Goal: Navigation & Orientation: Find specific page/section

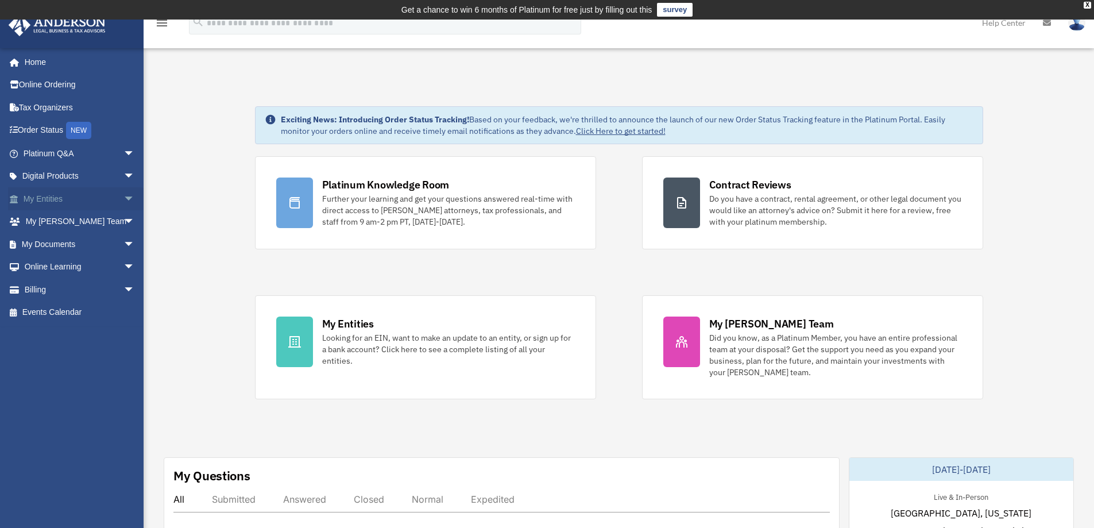
click at [57, 200] on link "My Entities arrow_drop_down" at bounding box center [80, 198] width 144 height 23
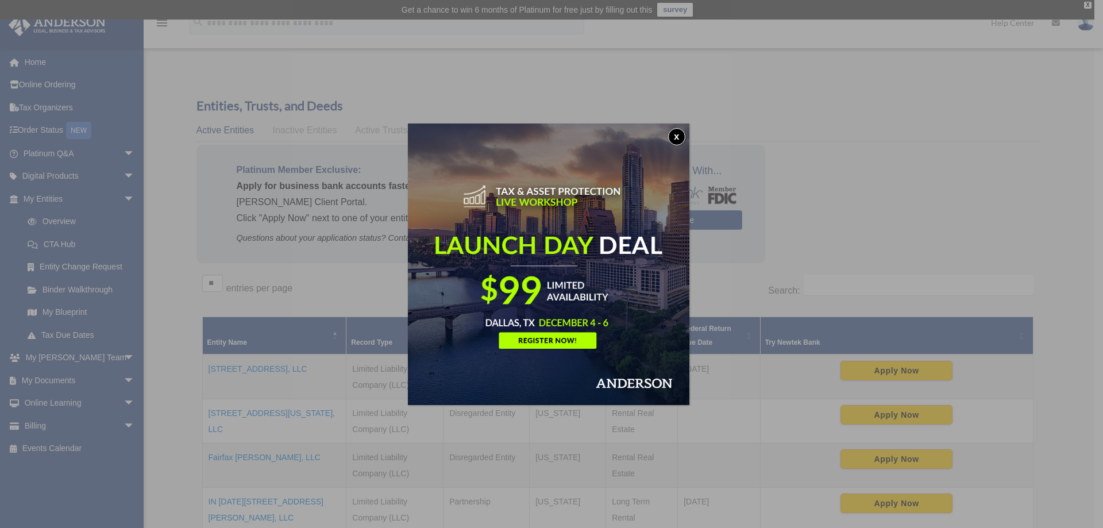
click at [680, 136] on button "x" at bounding box center [676, 136] width 17 height 17
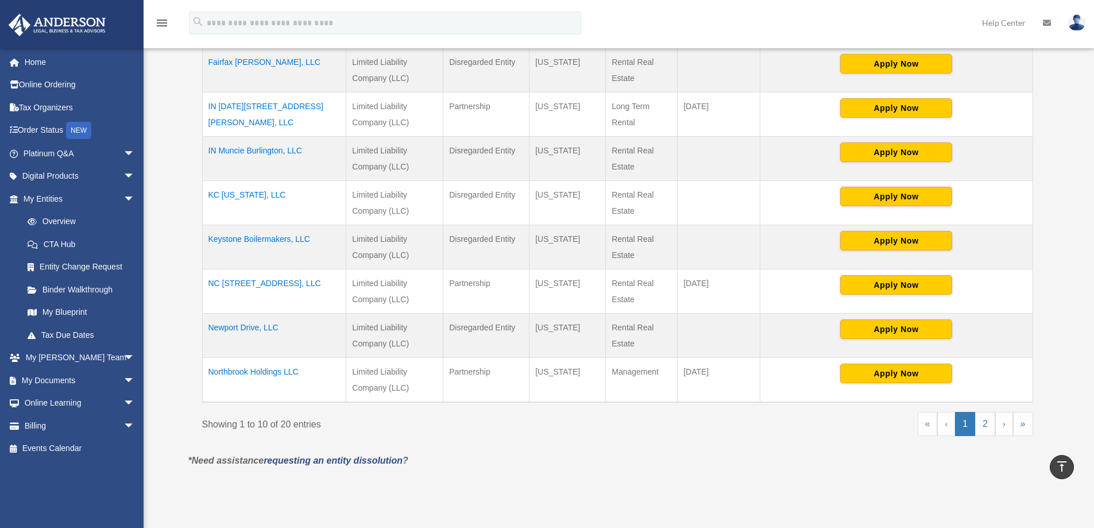
scroll to position [399, 0]
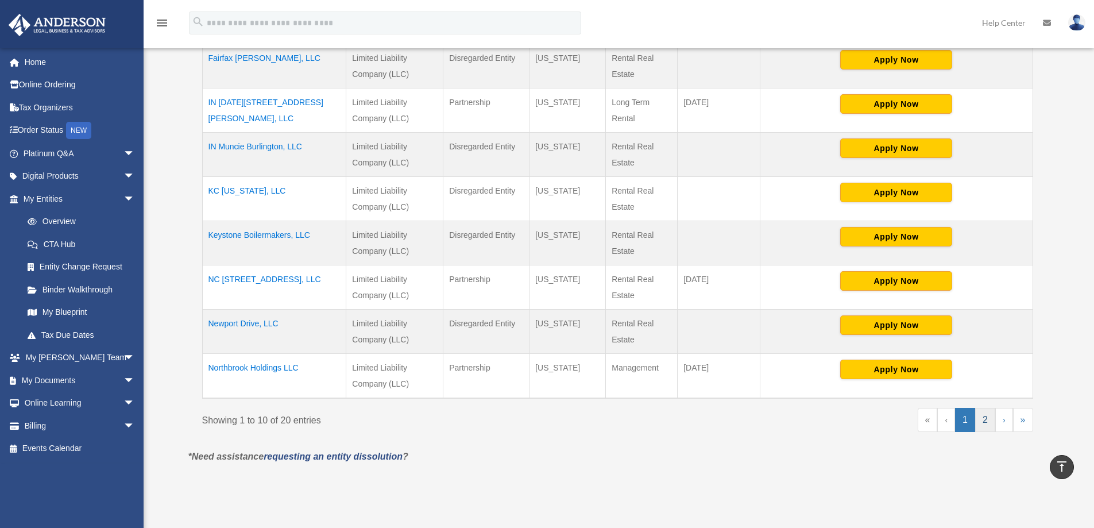
click at [988, 422] on link "2" at bounding box center [985, 420] width 20 height 24
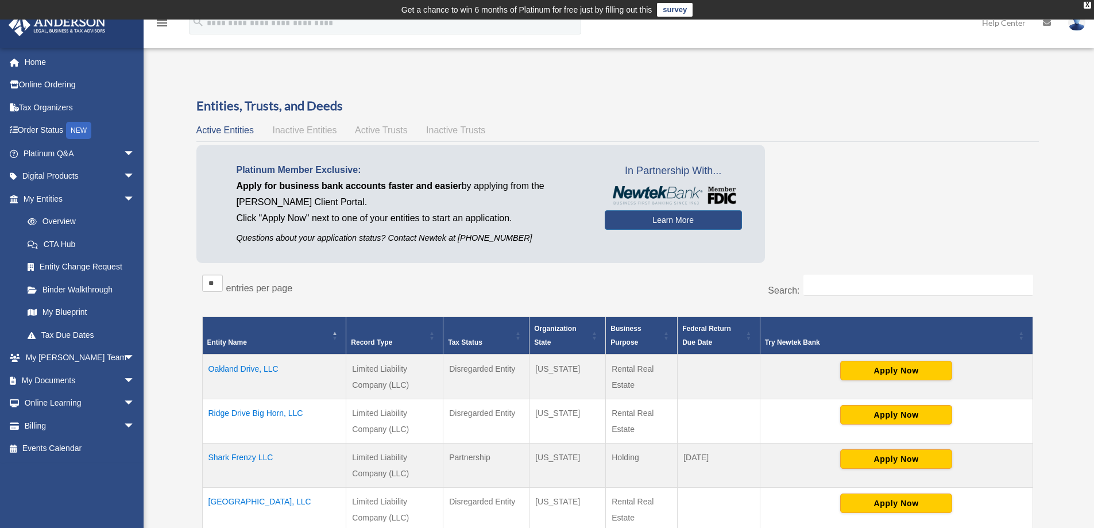
scroll to position [462, 0]
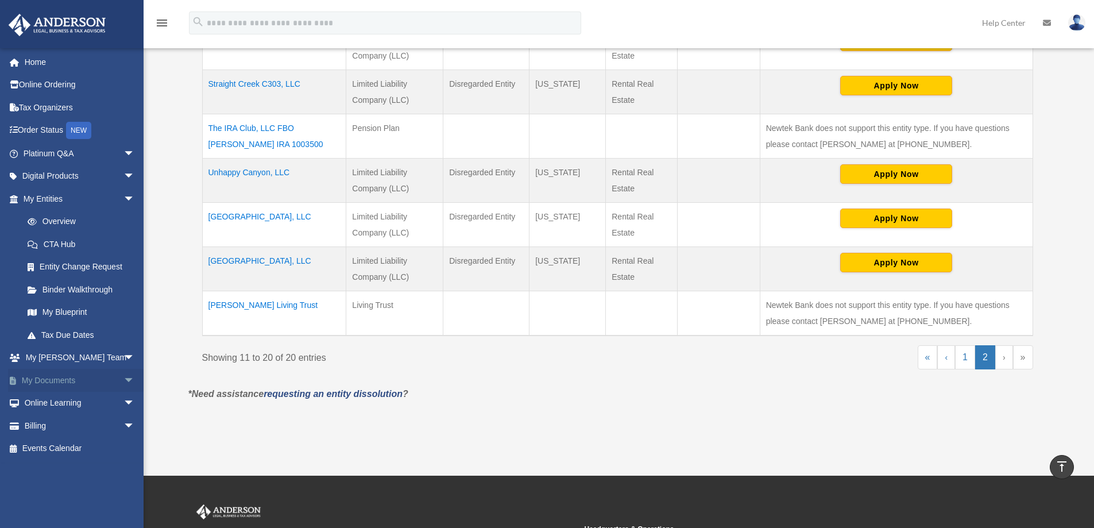
click at [123, 380] on span "arrow_drop_down" at bounding box center [134, 381] width 23 height 24
click at [84, 420] on link "Meeting Minutes" at bounding box center [84, 425] width 136 height 23
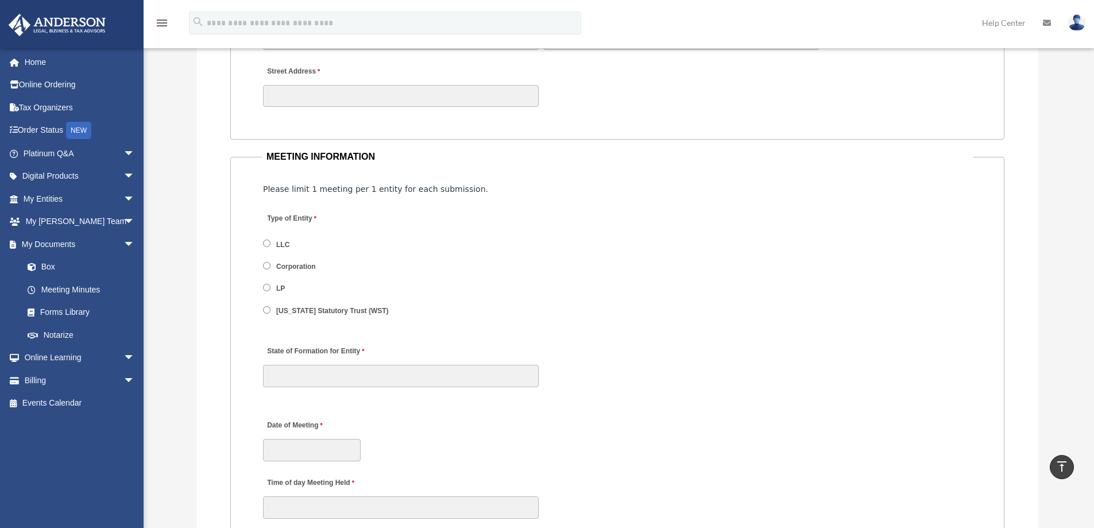
scroll to position [1244, 0]
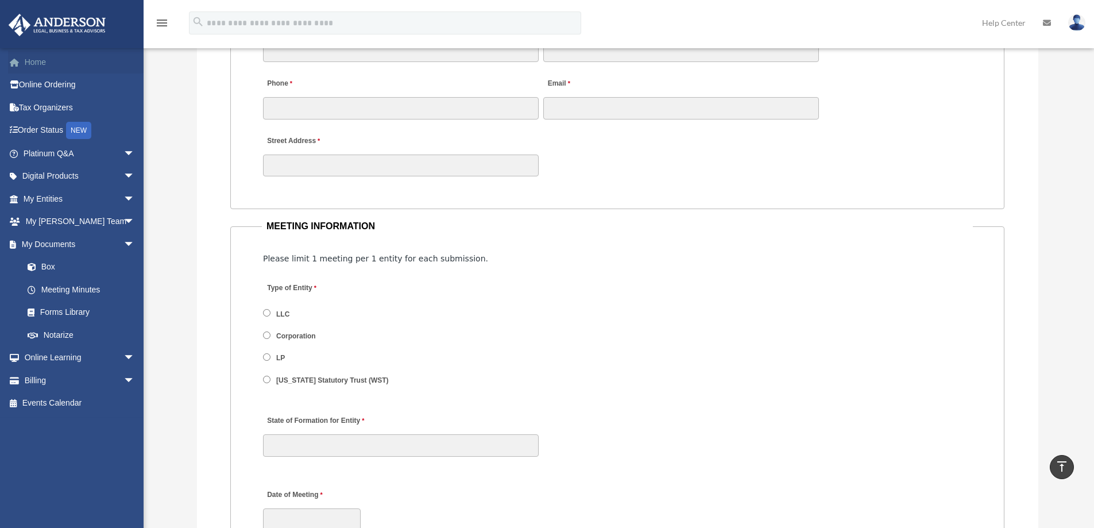
click at [31, 61] on link "Home" at bounding box center [80, 62] width 144 height 23
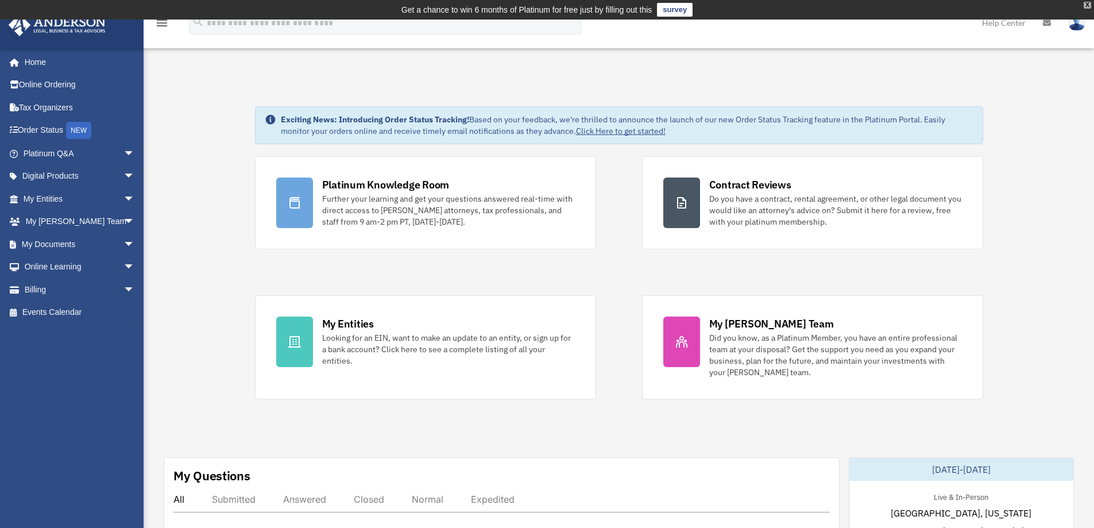
click at [1088, 2] on div "X" at bounding box center [1087, 5] width 7 height 7
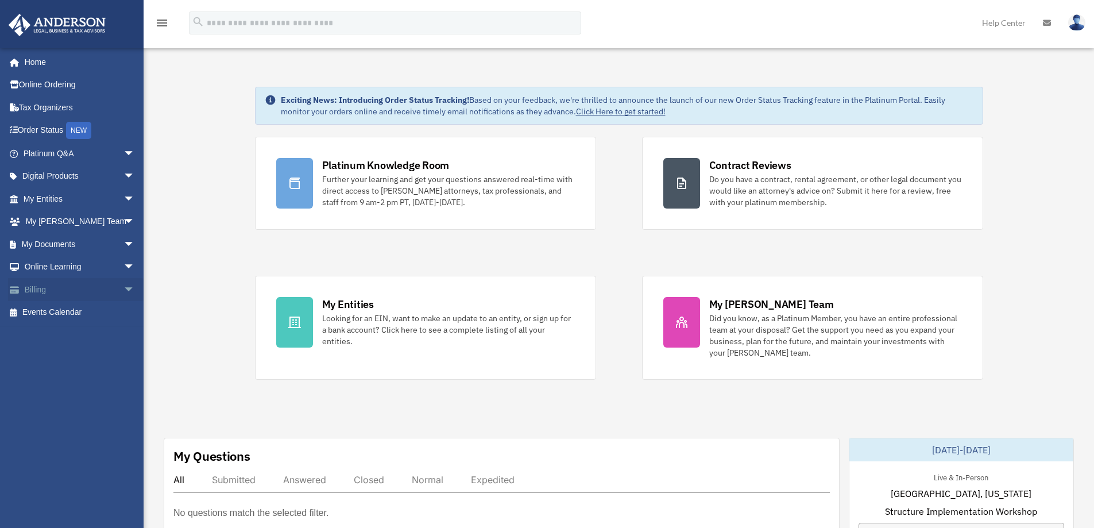
click at [123, 287] on span "arrow_drop_down" at bounding box center [134, 290] width 23 height 24
click at [123, 287] on span "arrow_drop_up" at bounding box center [134, 290] width 23 height 24
click at [123, 196] on span "arrow_drop_down" at bounding box center [134, 199] width 23 height 24
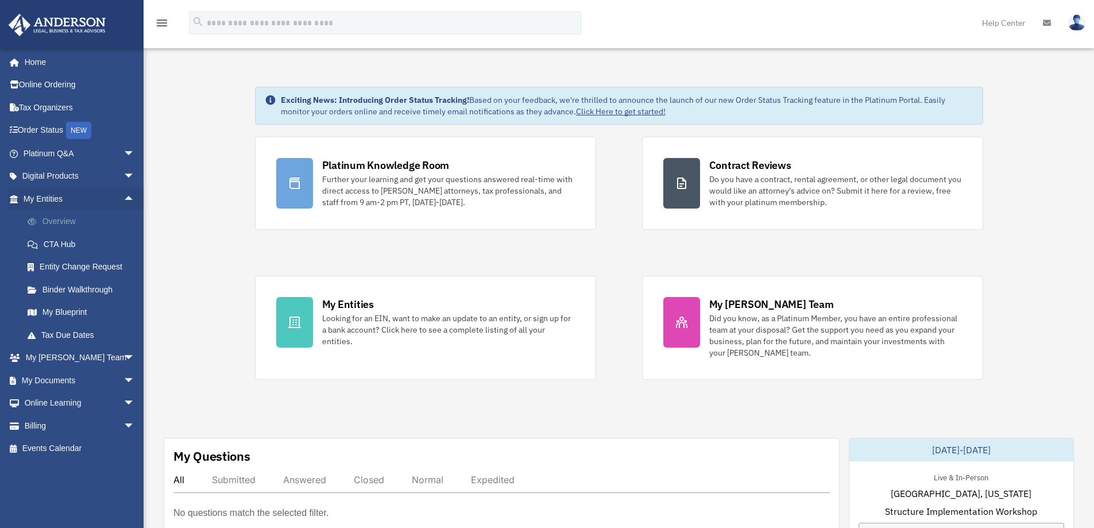
click at [69, 220] on link "Overview" at bounding box center [84, 221] width 136 height 23
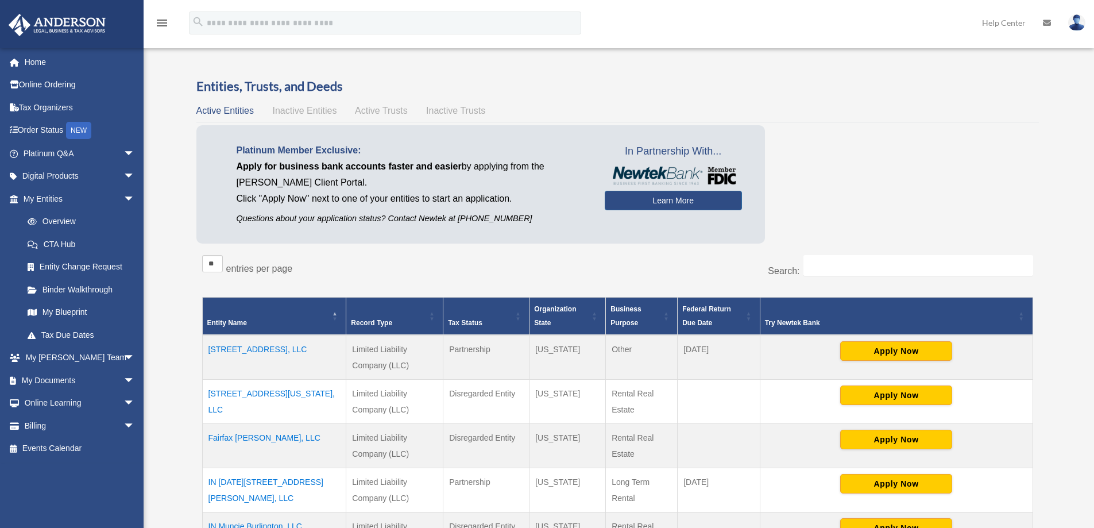
click at [302, 110] on span "Inactive Entities" at bounding box center [304, 111] width 64 height 10
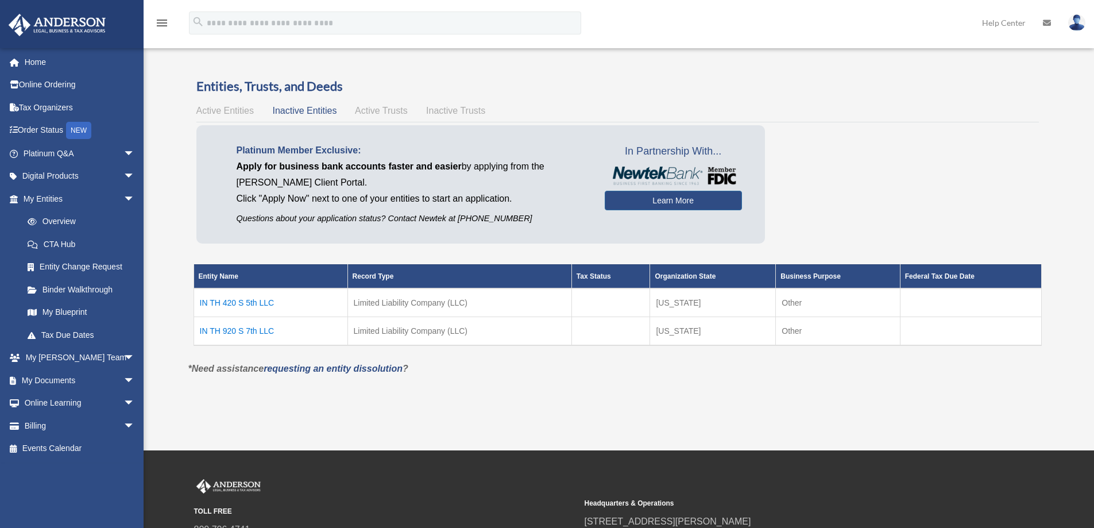
click at [384, 111] on span "Active Trusts" at bounding box center [381, 111] width 53 height 10
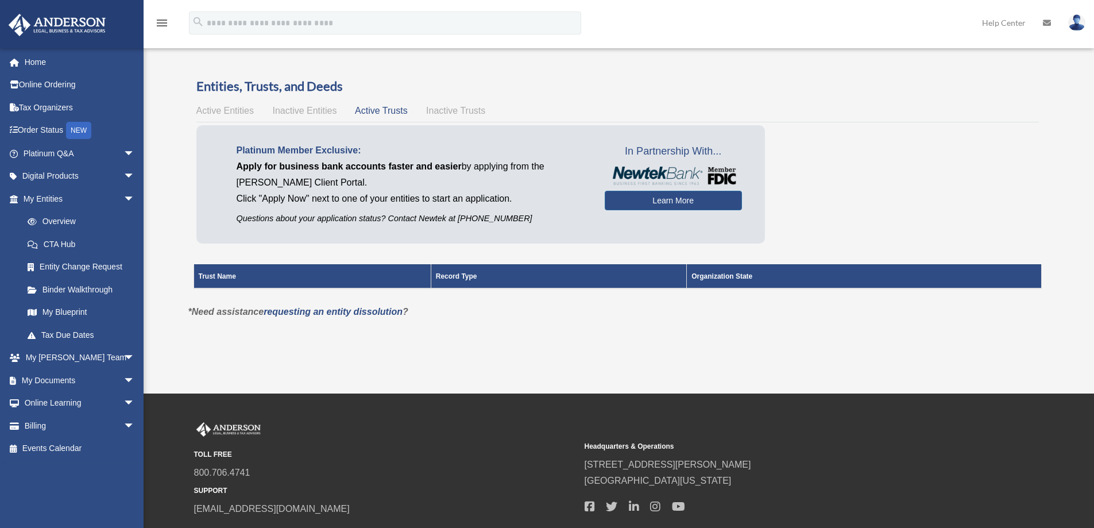
click at [462, 109] on span "Inactive Trusts" at bounding box center [455, 111] width 59 height 10
click at [223, 109] on span "Active Entities" at bounding box center [224, 111] width 57 height 10
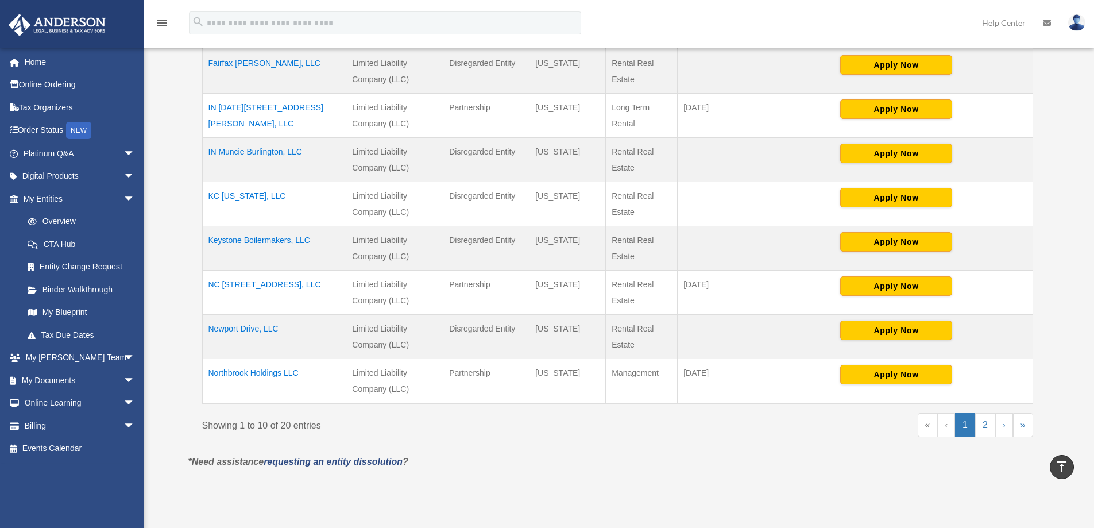
scroll to position [400, 0]
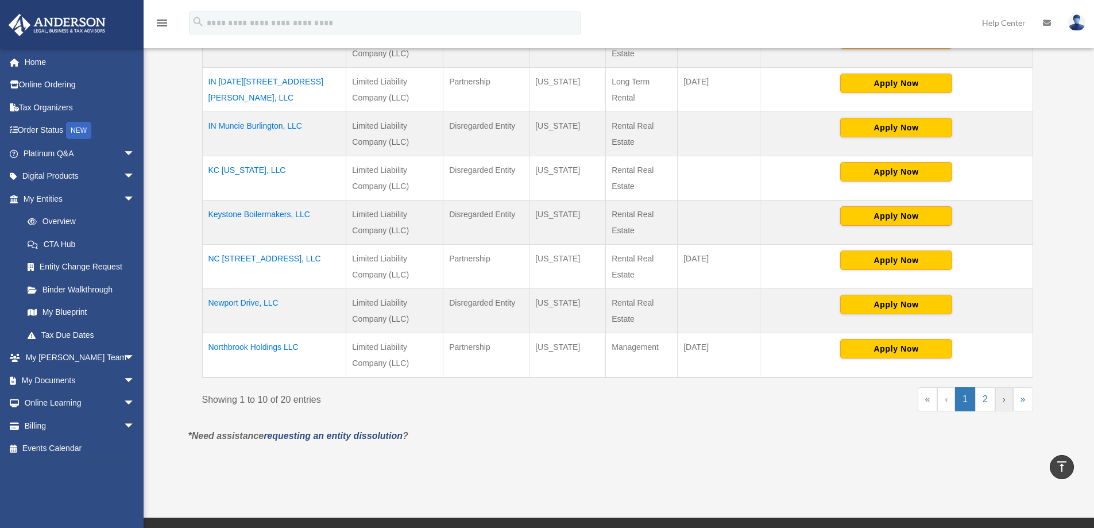
click at [1003, 398] on link "›" at bounding box center [1004, 399] width 18 height 24
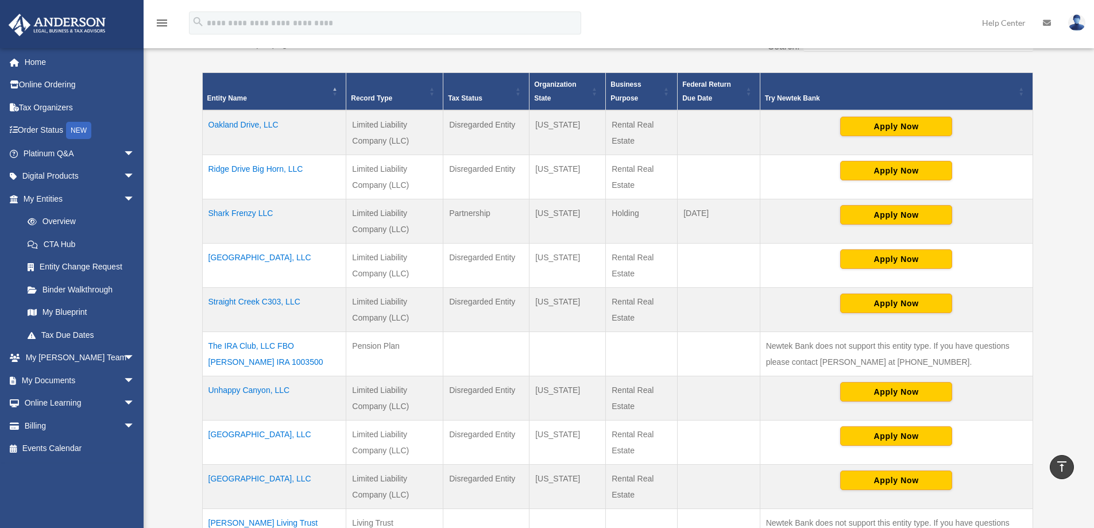
scroll to position [226, 0]
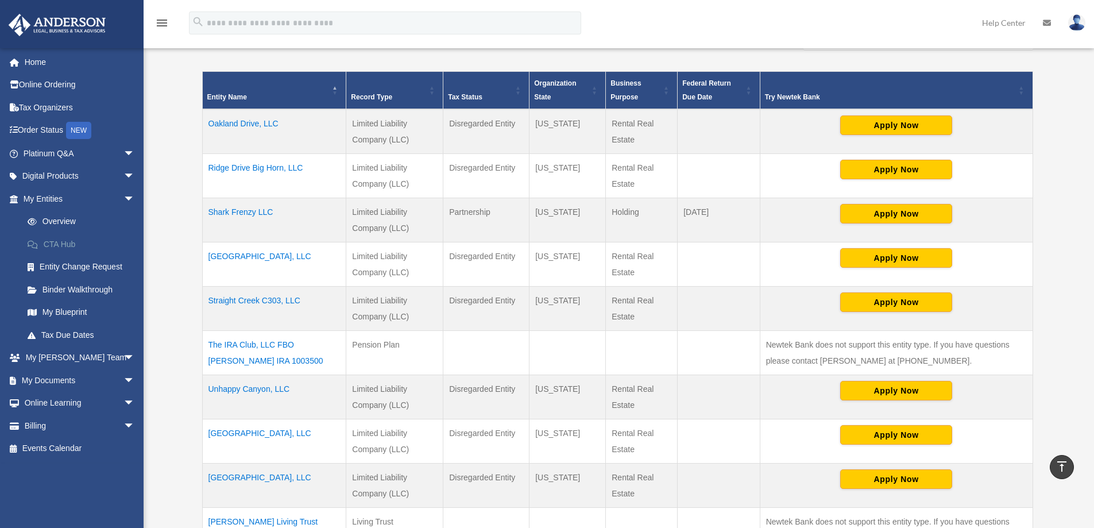
click at [56, 245] on link "CTA Hub" at bounding box center [84, 244] width 136 height 23
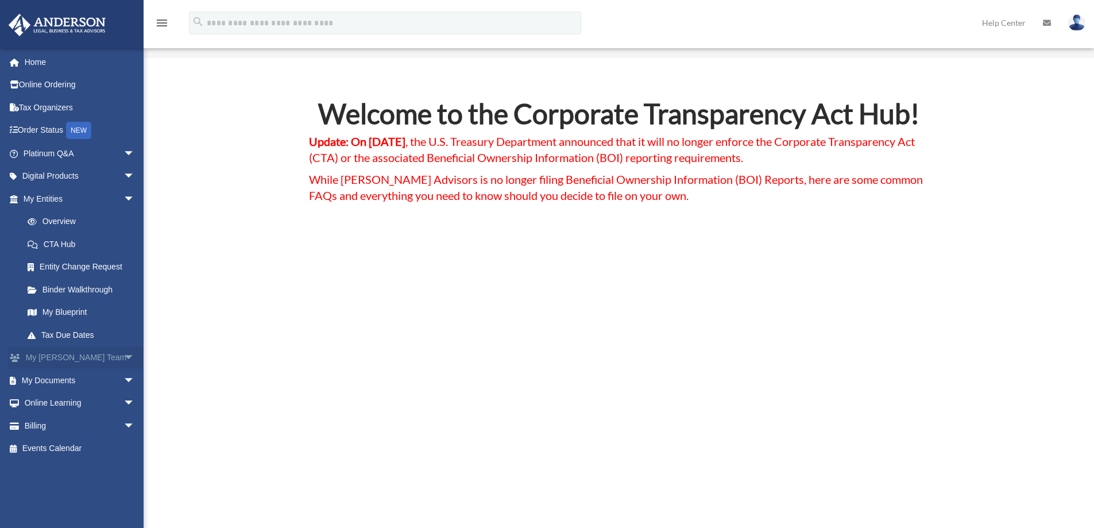
click at [60, 358] on link "My [PERSON_NAME] Team arrow_drop_down" at bounding box center [80, 357] width 144 height 23
